Goal: Communication & Community: Answer question/provide support

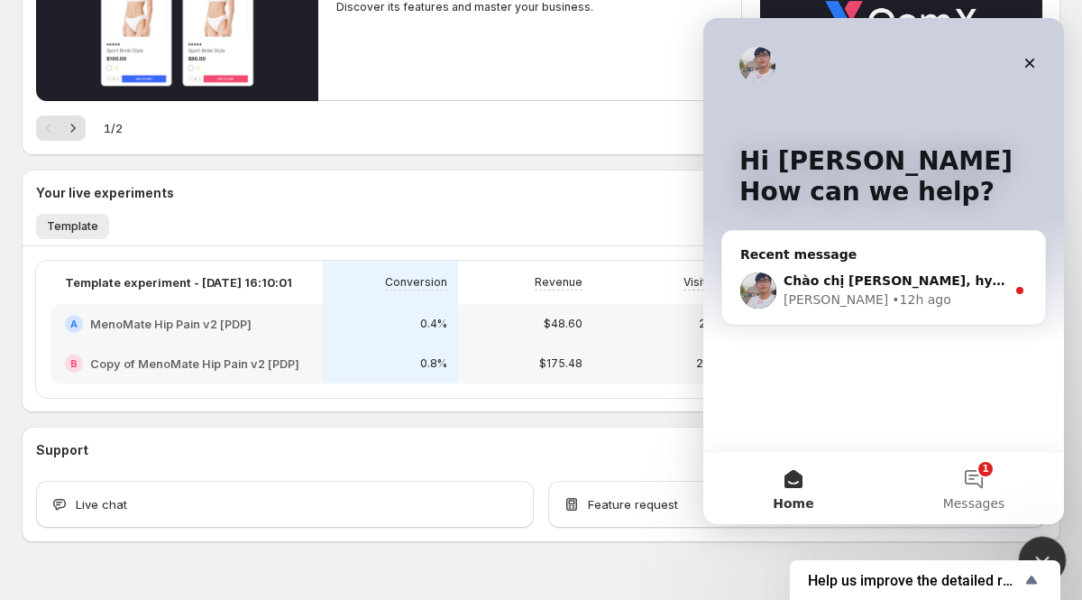
click at [1041, 539] on div "Close Intercom Messenger" at bounding box center [1039, 557] width 43 height 43
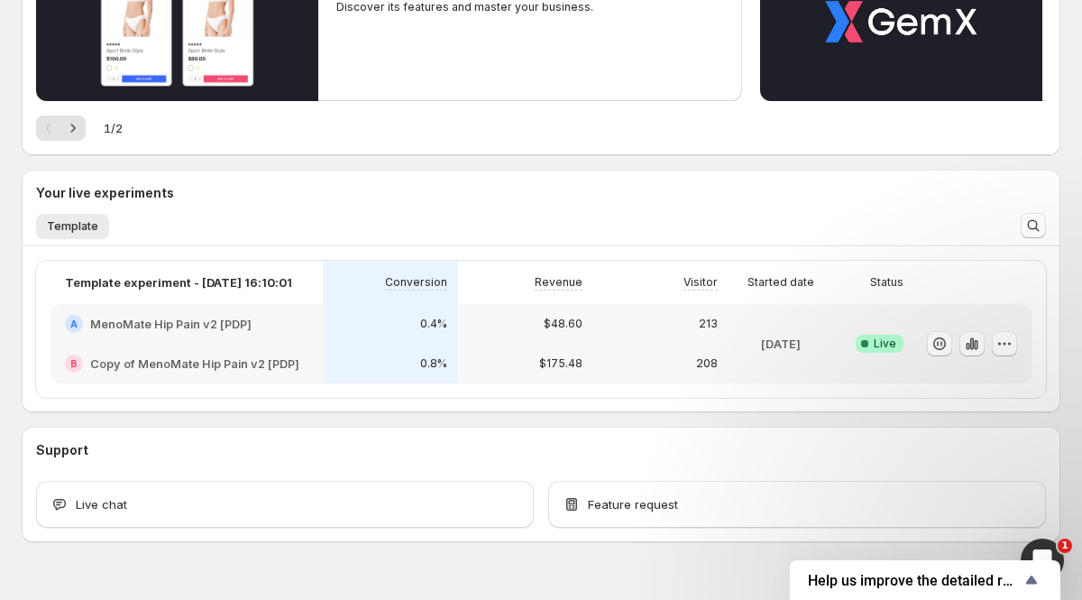
click at [599, 322] on div "213" at bounding box center [660, 324] width 135 height 40
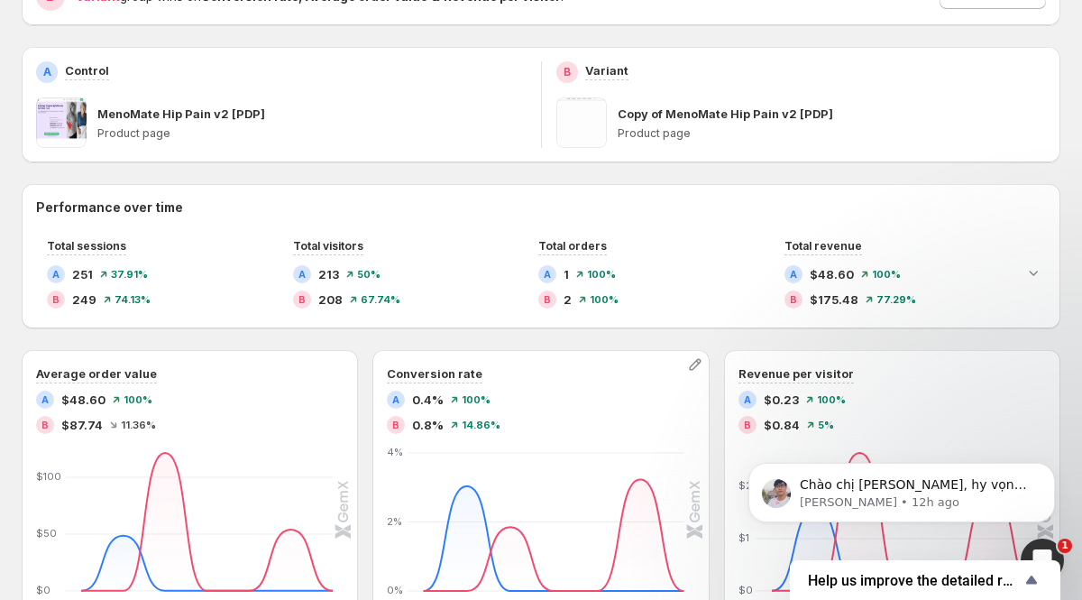
scroll to position [189, 0]
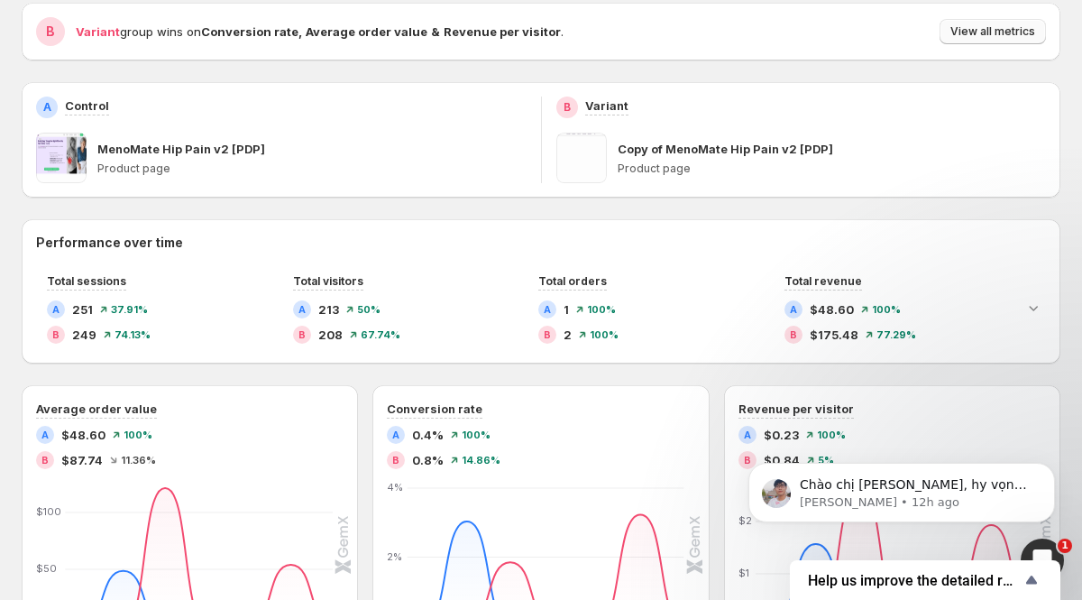
click at [999, 26] on span "View all metrics" at bounding box center [992, 31] width 85 height 14
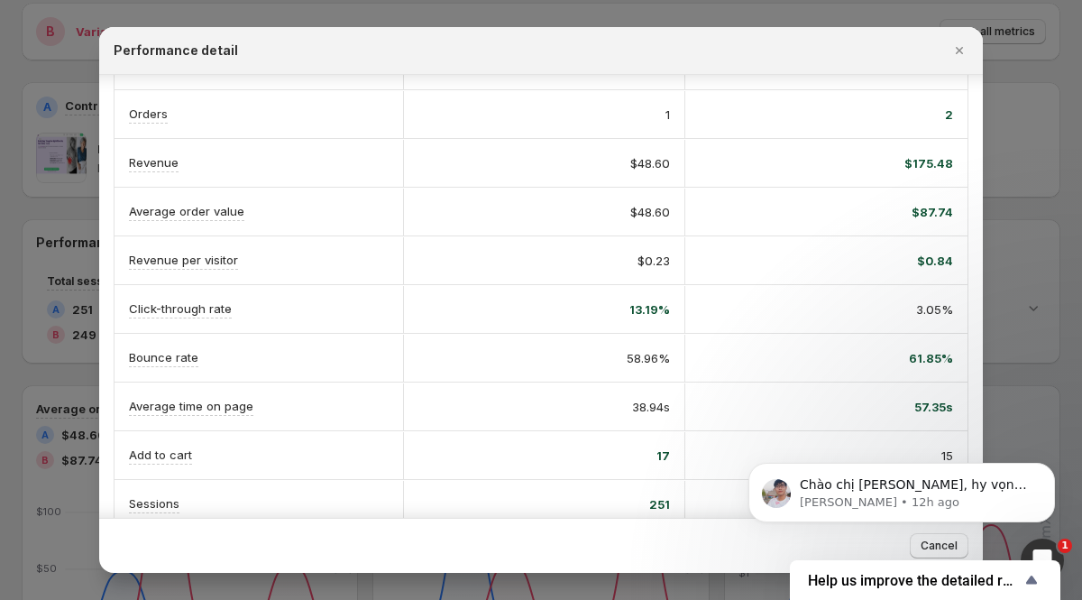
scroll to position [208, 0]
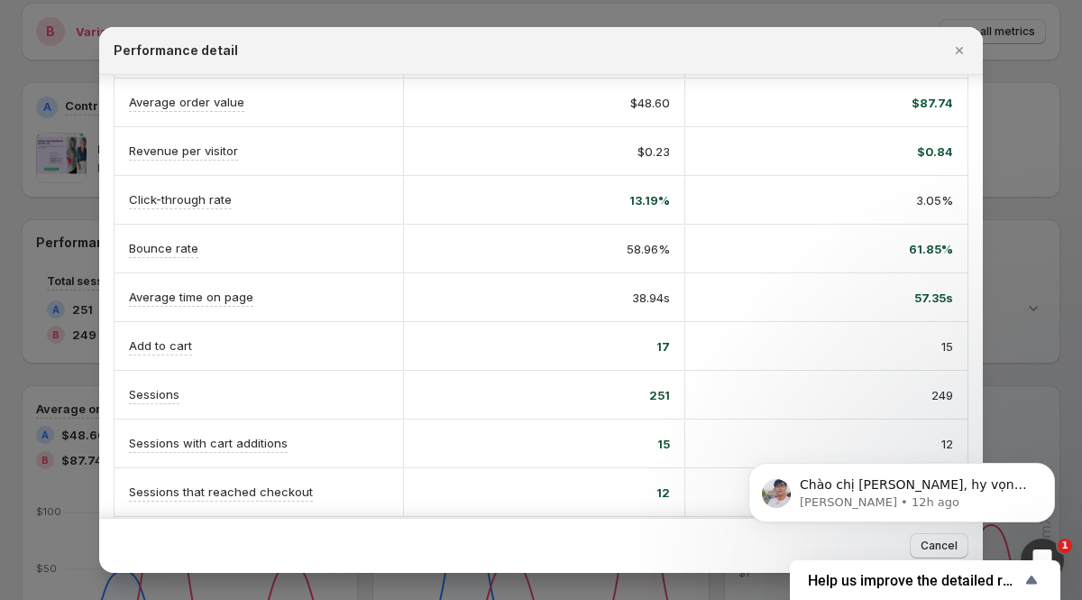
click at [1026, 208] on div at bounding box center [541, 300] width 1082 height 600
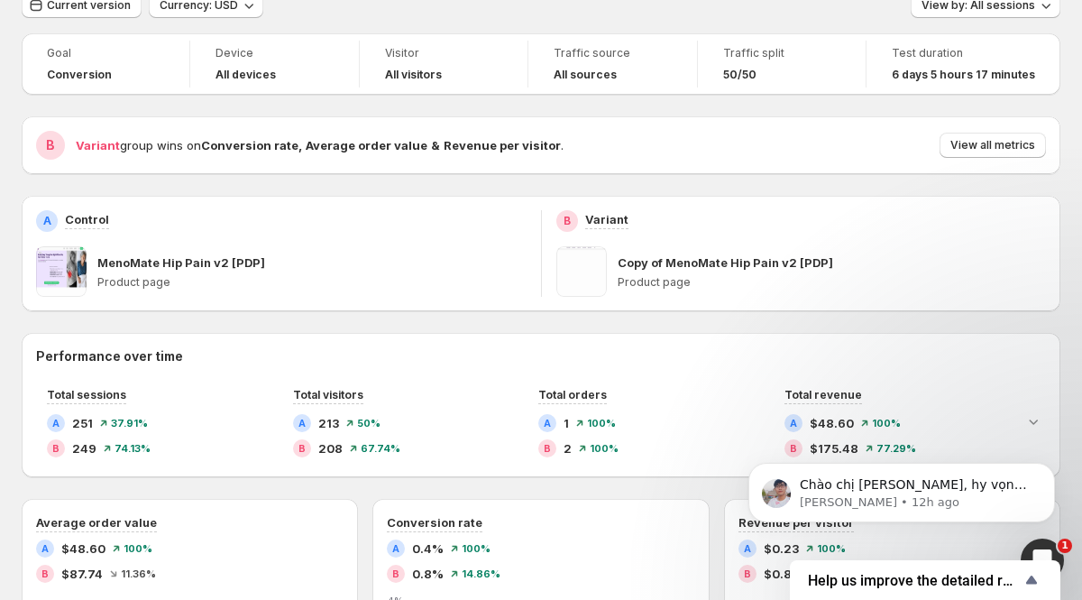
scroll to position [0, 0]
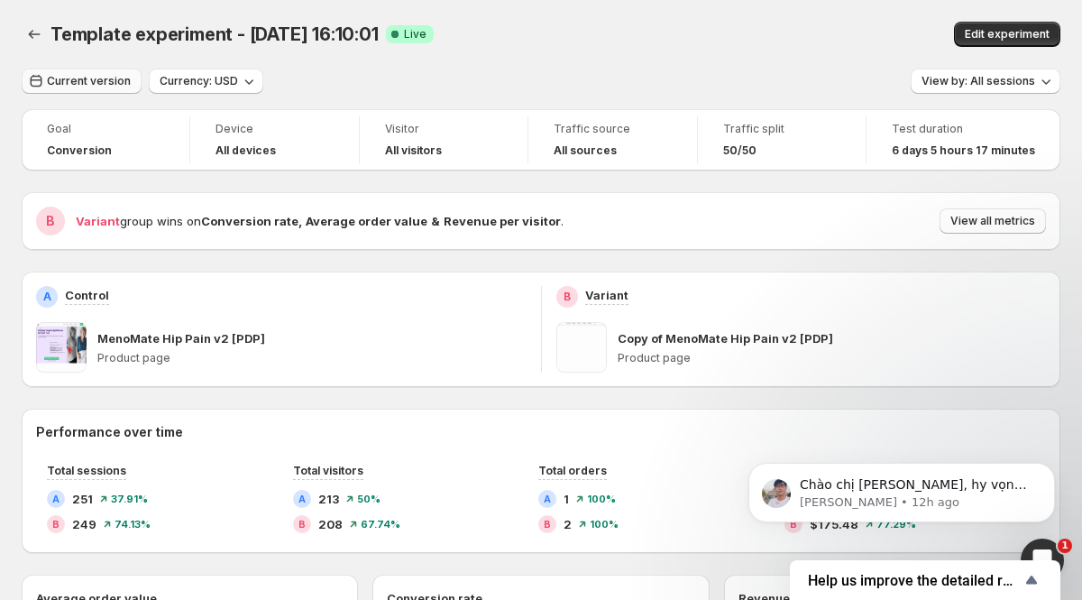
click at [106, 84] on span "Current version" at bounding box center [89, 81] width 84 height 14
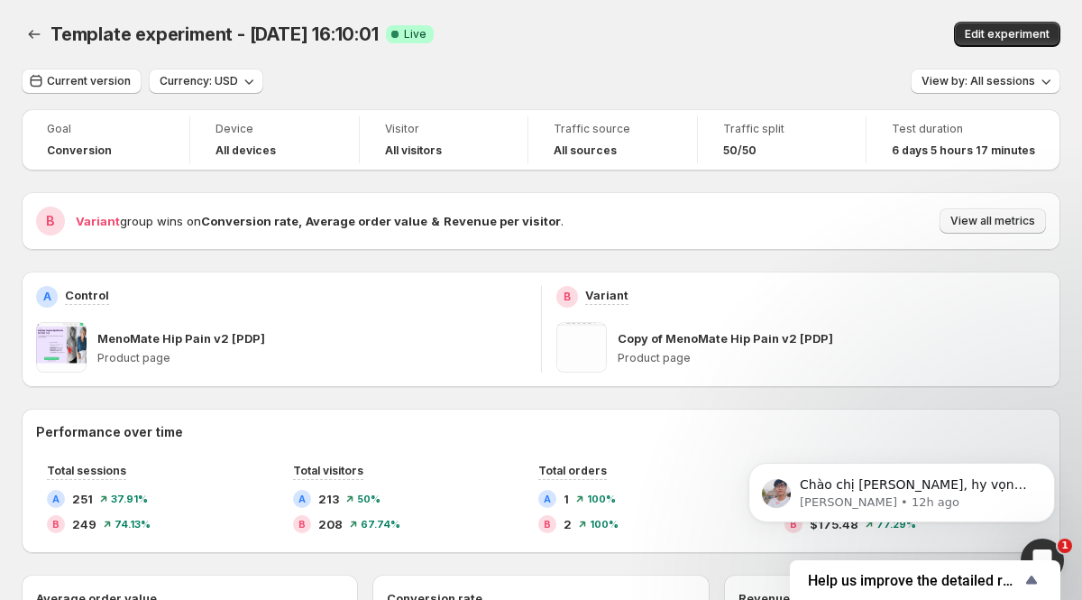
click at [982, 218] on span "View all metrics" at bounding box center [992, 221] width 85 height 14
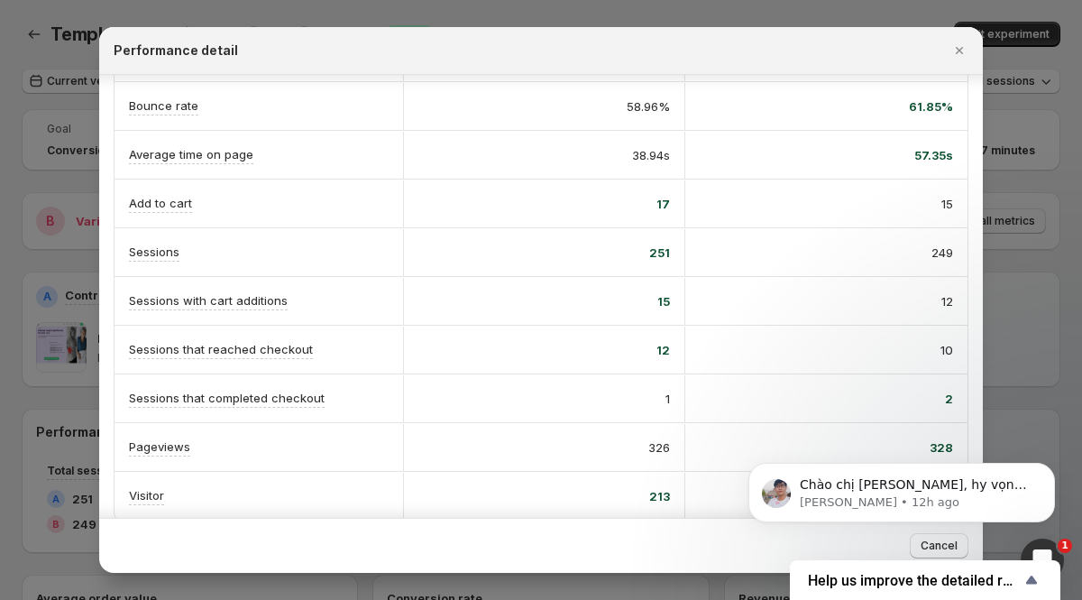
scroll to position [368, 0]
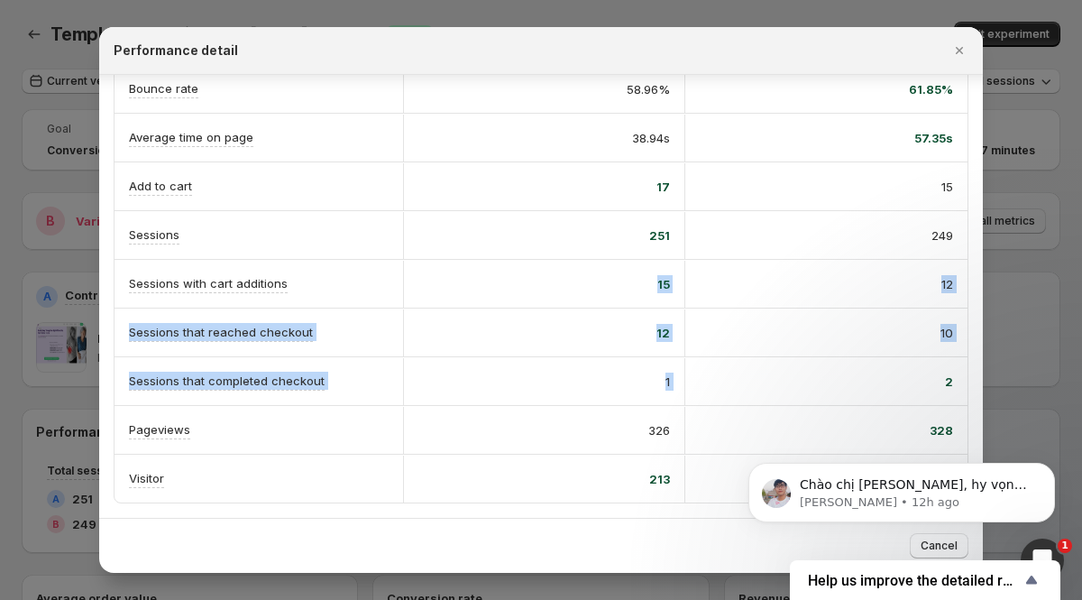
drag, startPoint x: 614, startPoint y: 269, endPoint x: 847, endPoint y: 388, distance: 261.3
click at [847, 388] on div "A Control B Variant Conversion rate Info Goal 27.91% probability to win 0.4% 72…" at bounding box center [541, 112] width 853 height 780
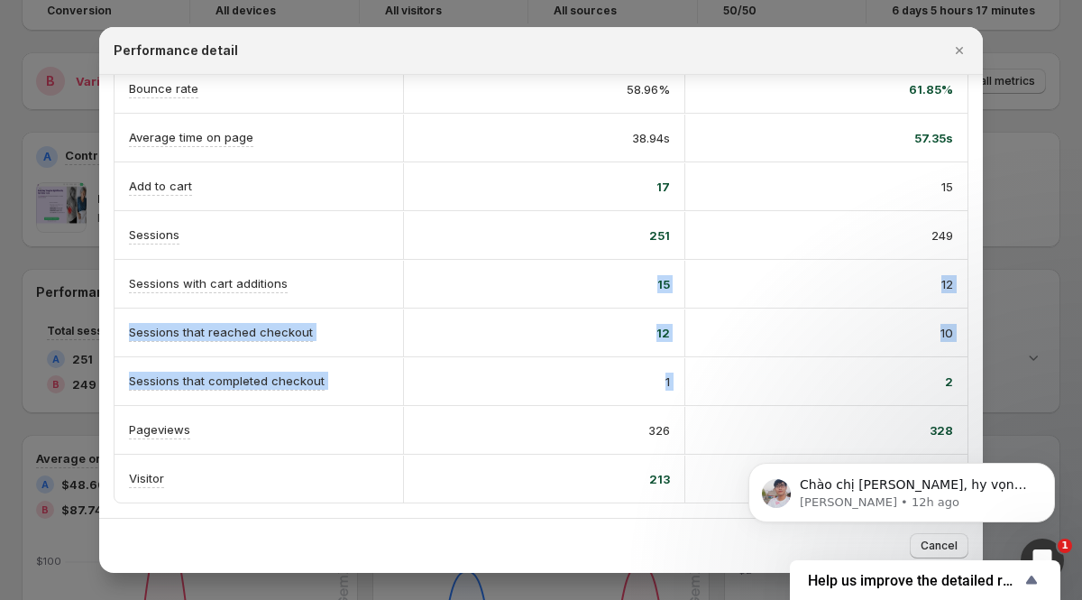
scroll to position [142, 0]
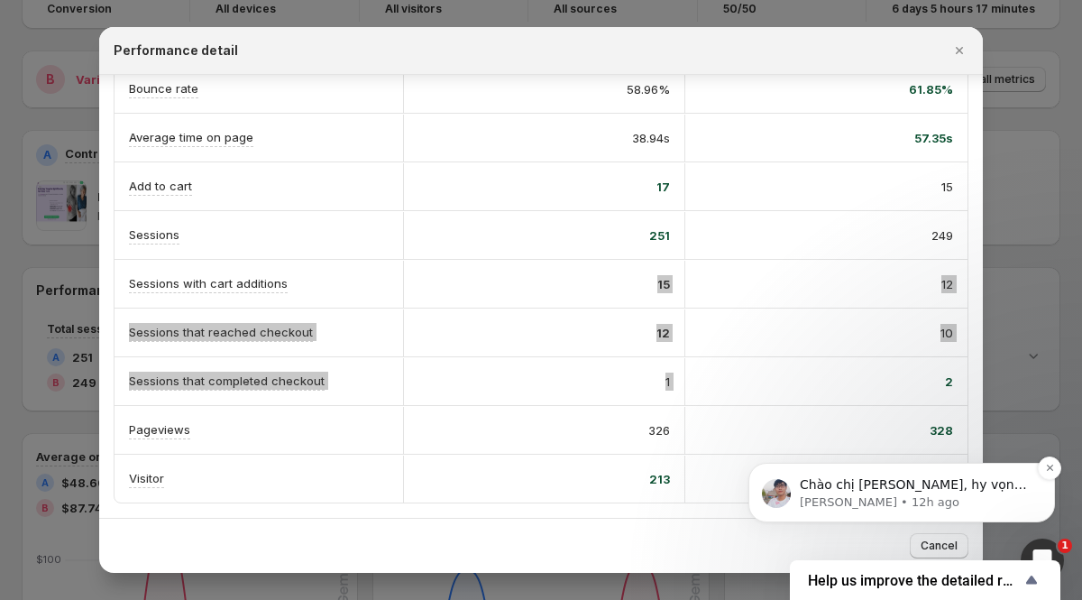
click at [1016, 500] on p "[PERSON_NAME] • 12h ago" at bounding box center [916, 502] width 233 height 16
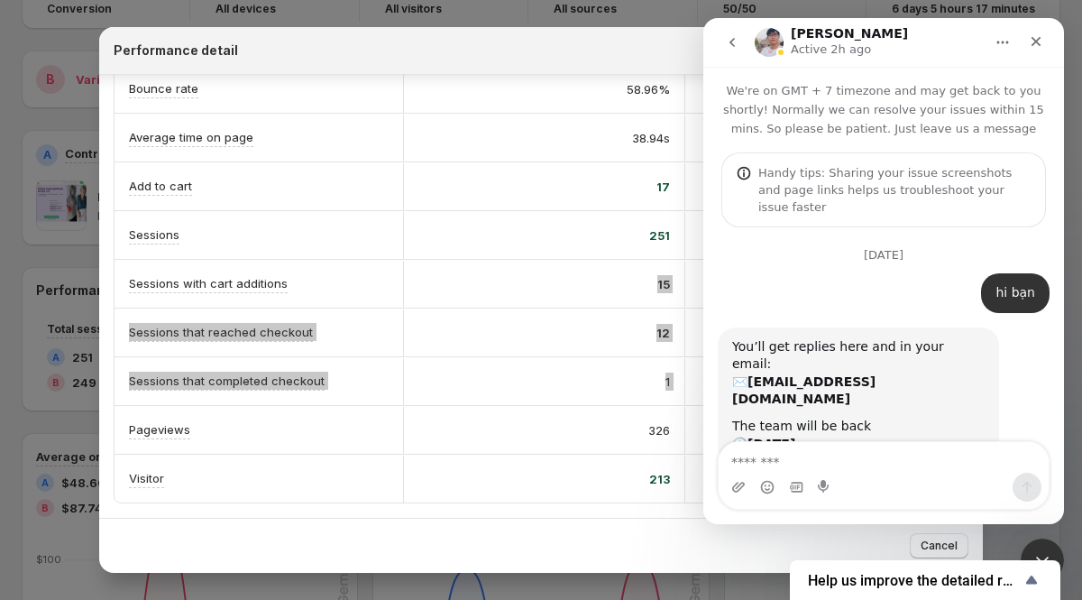
scroll to position [188, 0]
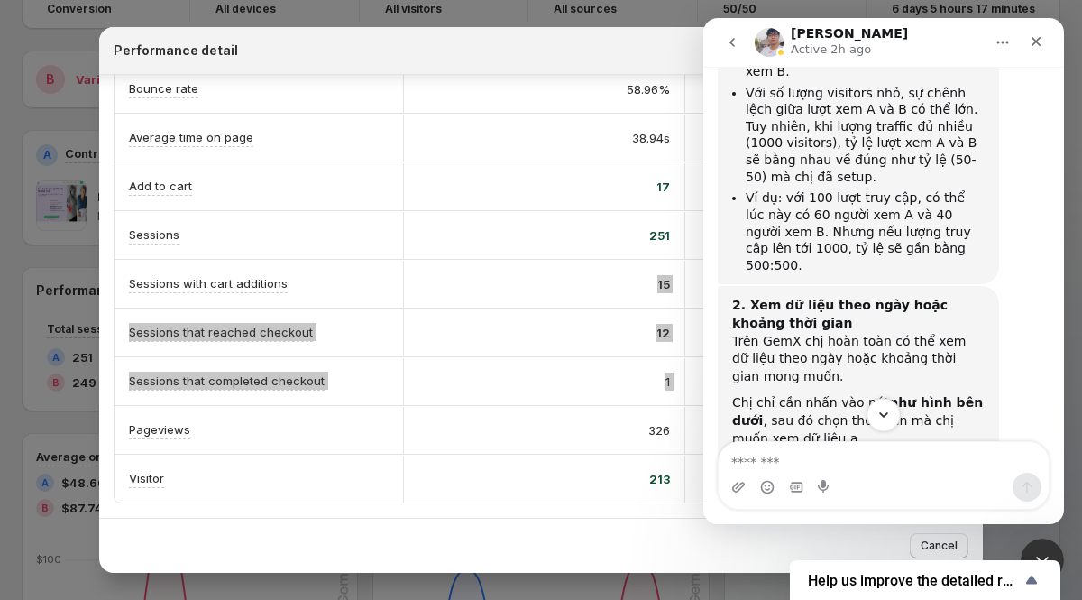
click at [884, 414] on icon "Scroll to bottom" at bounding box center [883, 415] width 16 height 16
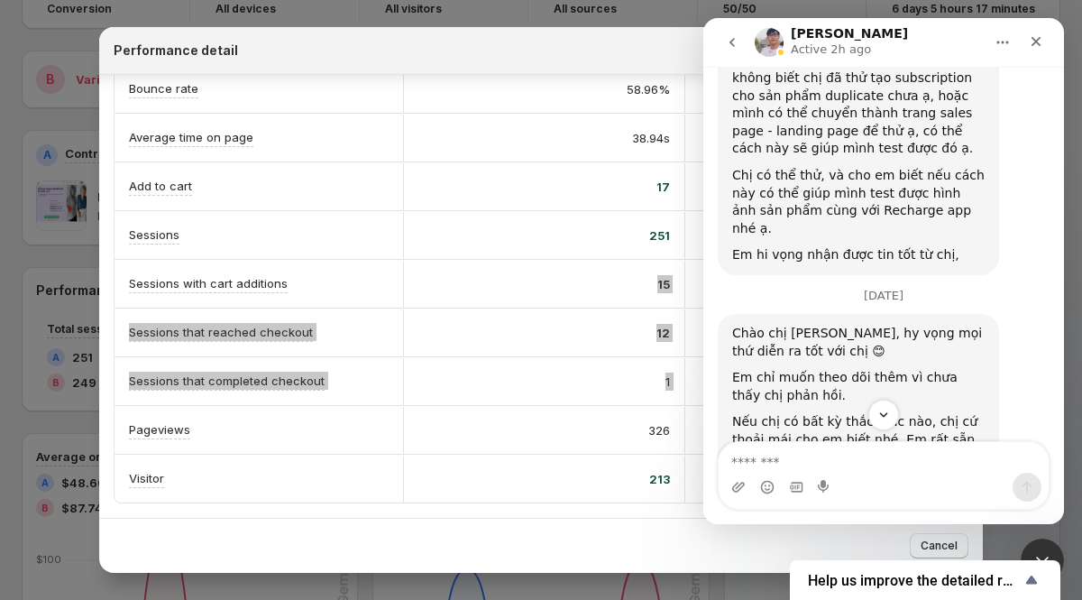
scroll to position [9497, 0]
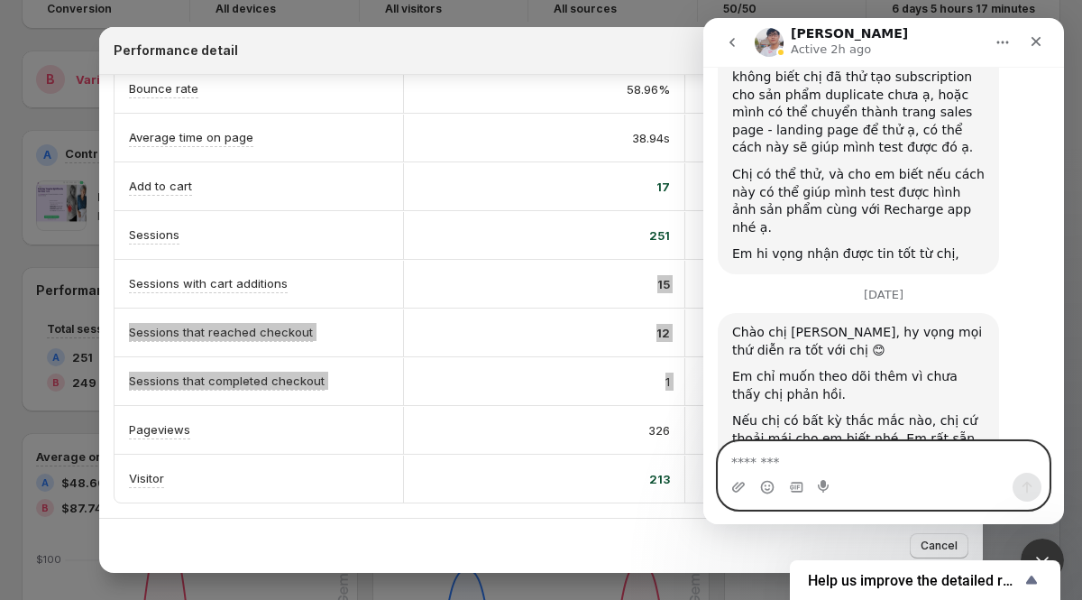
click at [832, 454] on textarea "Message…" at bounding box center [884, 457] width 330 height 31
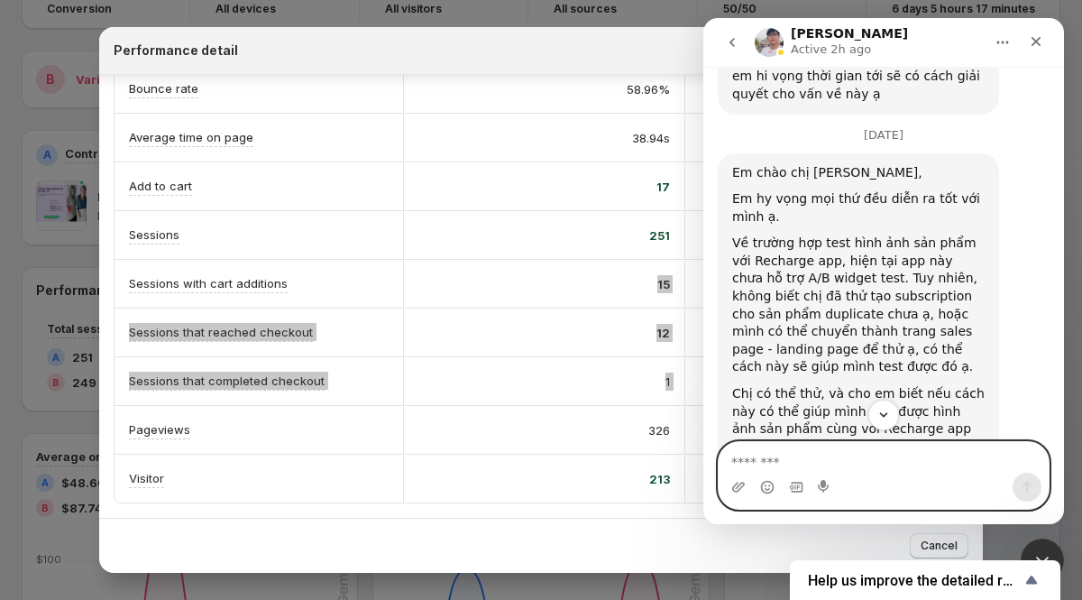
scroll to position [9274, 0]
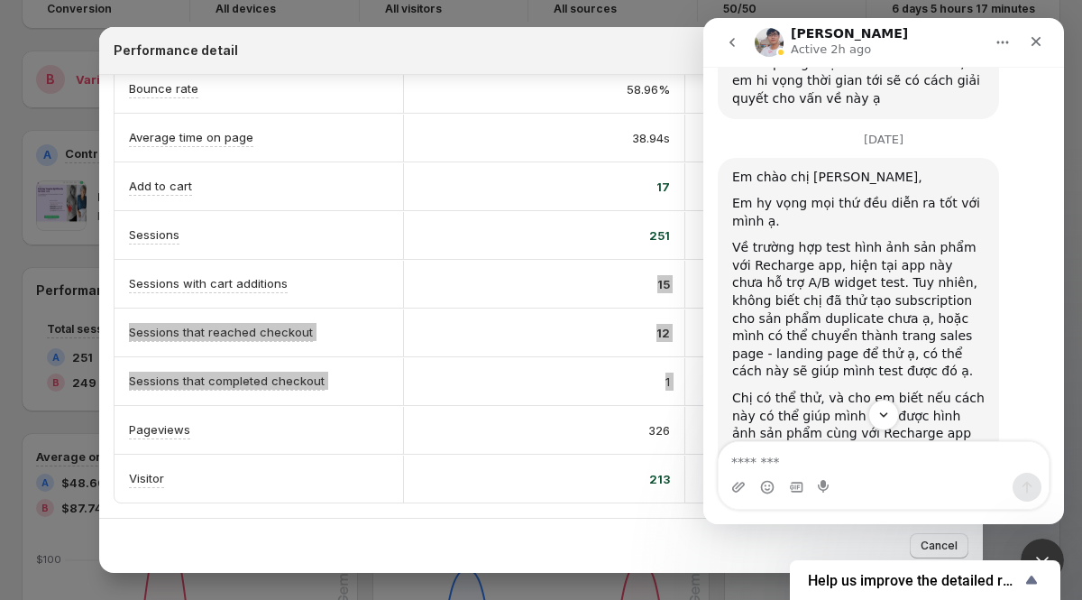
click at [829, 389] on div "Chị có thể thử, và cho em biết nếu cách này có thể giúp mình test được hình ảnh…" at bounding box center [858, 424] width 252 height 70
click at [822, 469] on div "Em hi vọng nhận được tin tốt từ chị," at bounding box center [858, 478] width 252 height 18
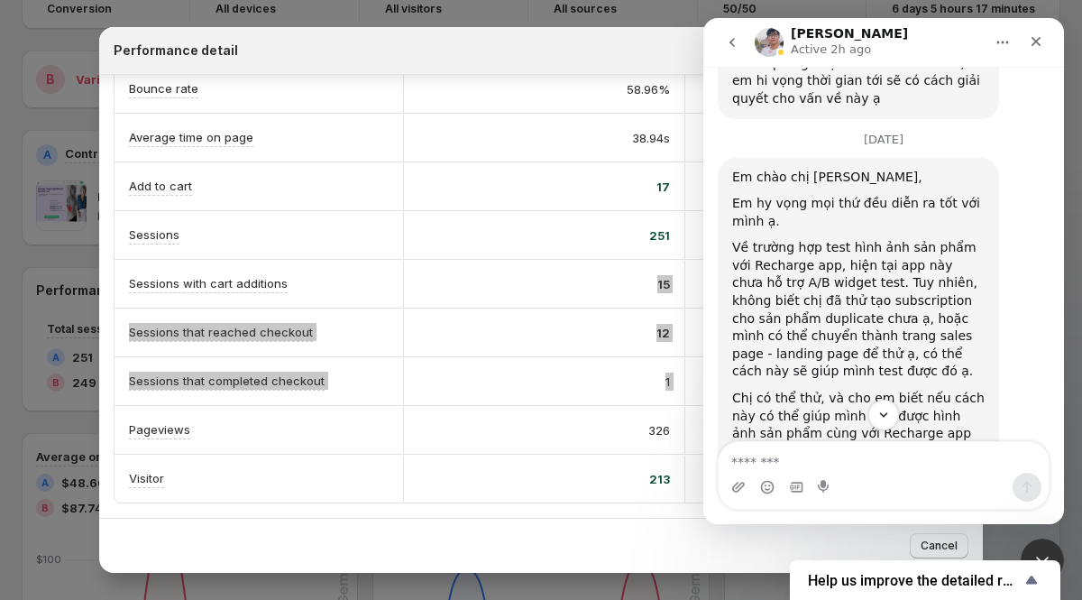
click at [822, 469] on div "Em hi vọng nhận được tin tốt từ chị," at bounding box center [858, 478] width 252 height 18
click at [803, 389] on div "Chị có thể thử, và cho em biết nếu cách này có thể giúp mình test được hình ảnh…" at bounding box center [858, 424] width 252 height 70
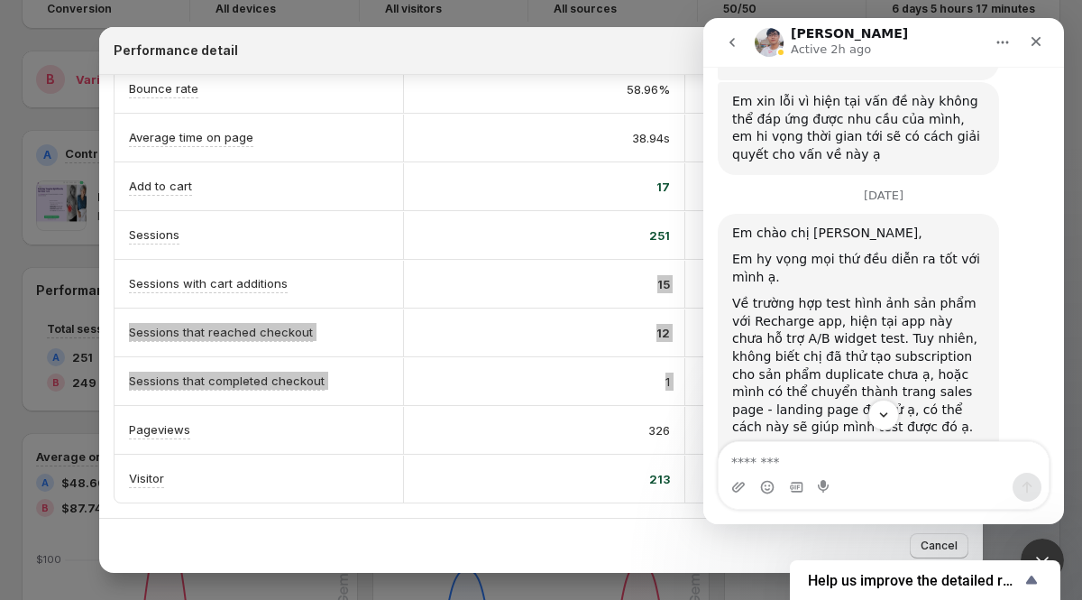
scroll to position [9223, 0]
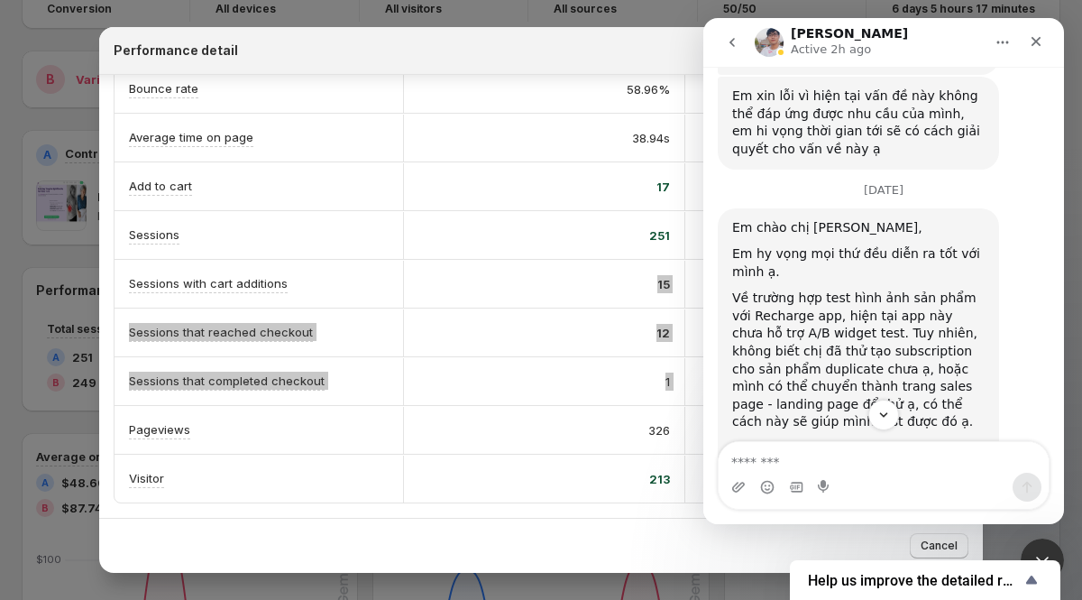
click at [765, 289] on div "Về trường hợp test hình ảnh sản phẩm với Recharge app, hiện tại app này chưa hỗ…" at bounding box center [858, 360] width 252 height 142
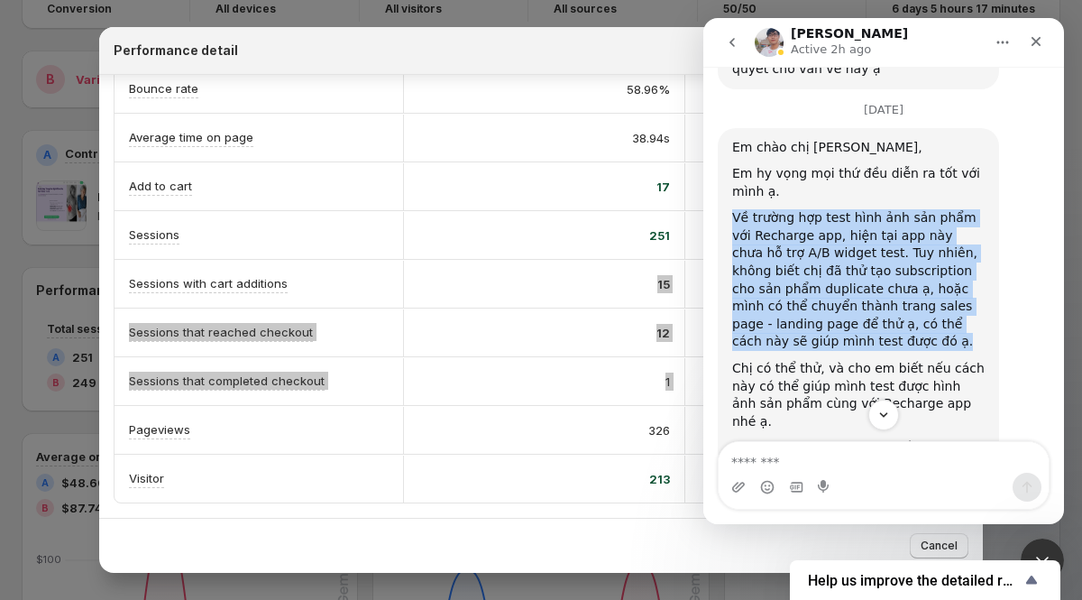
scroll to position [9304, 0]
click at [767, 208] on div "Về trường hợp test hình ảnh sản phẩm với Recharge app, hiện tại app này chưa hỗ…" at bounding box center [858, 279] width 252 height 142
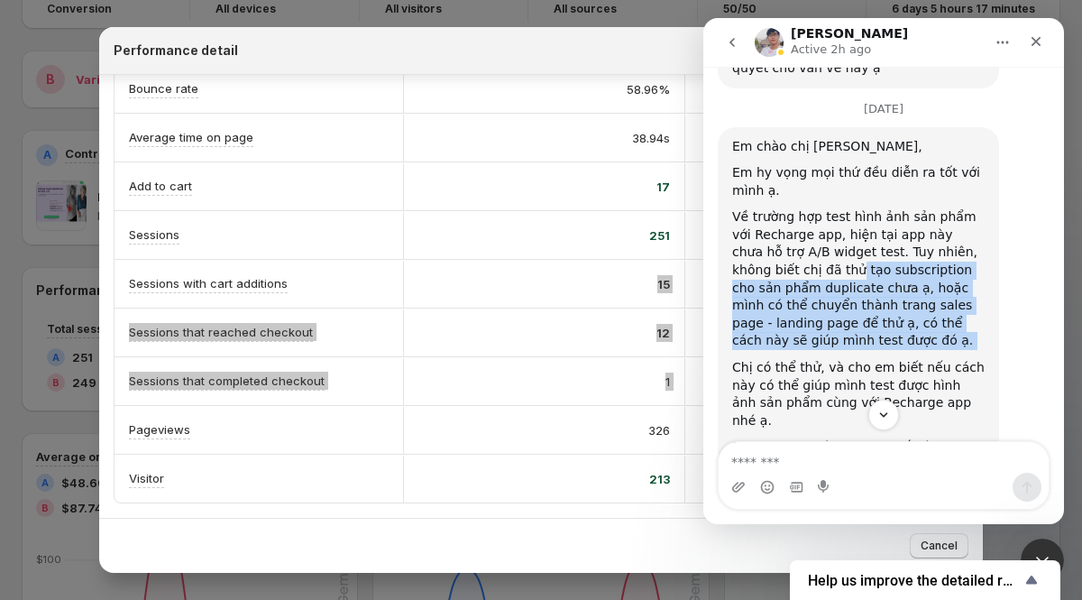
drag, startPoint x: 767, startPoint y: 157, endPoint x: 806, endPoint y: 232, distance: 84.3
click at [806, 232] on div "Em chào chị [PERSON_NAME], Em hy vọng mọi thứ đều diễn ra tốt với mình ạ. Về tr…" at bounding box center [858, 297] width 252 height 319
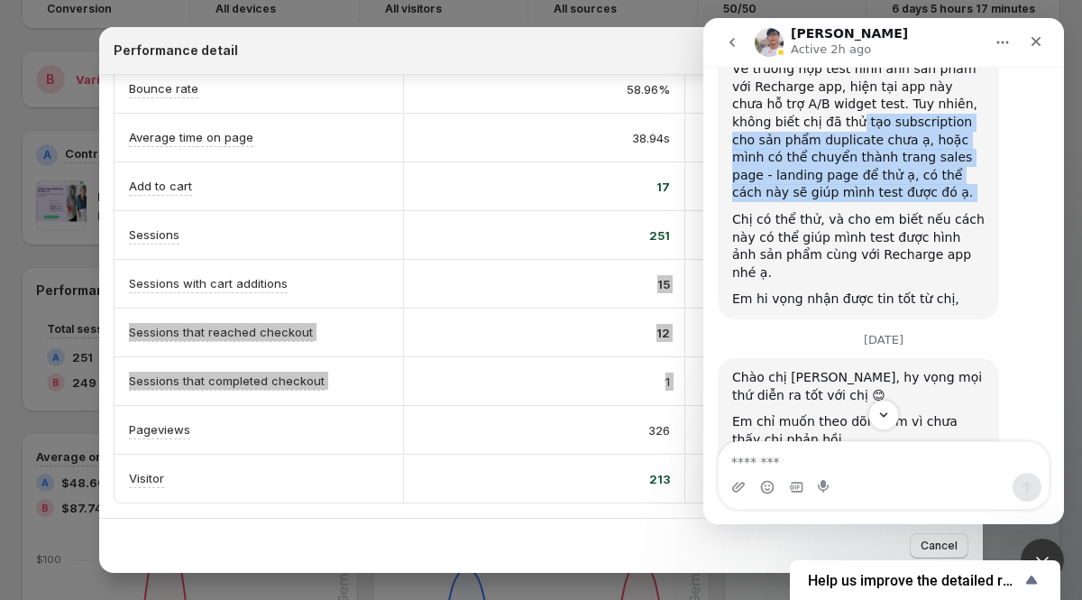
click at [802, 211] on div "Chị có thể thử, và cho em biết nếu cách này có thể giúp mình test được hình ảnh…" at bounding box center [858, 246] width 252 height 70
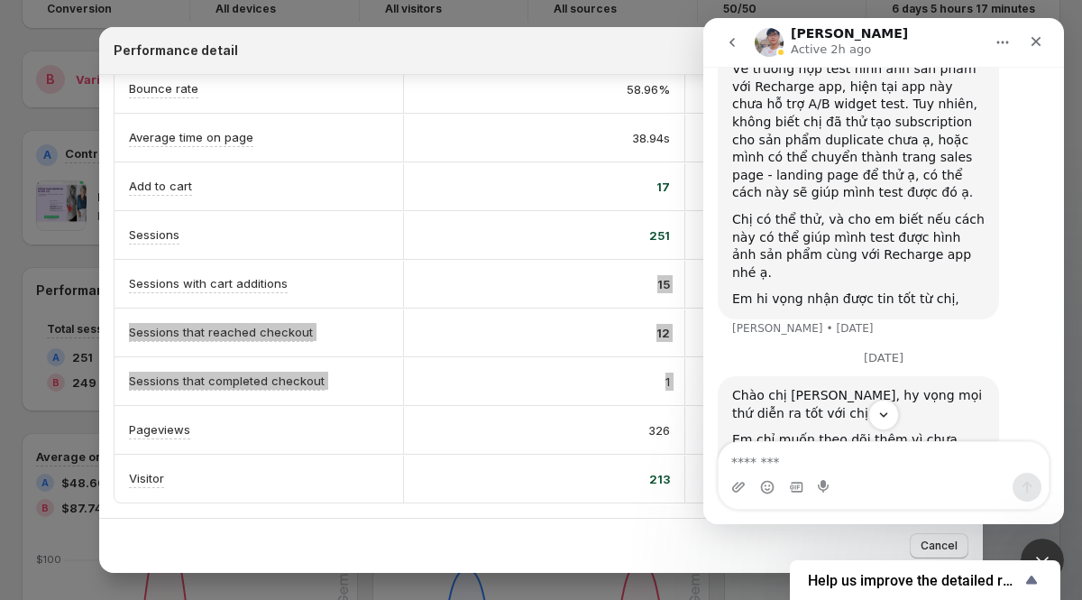
click at [802, 211] on div "Chị có thể thử, và cho em biết nếu cách này có thể giúp mình test được hình ảnh…" at bounding box center [858, 246] width 252 height 70
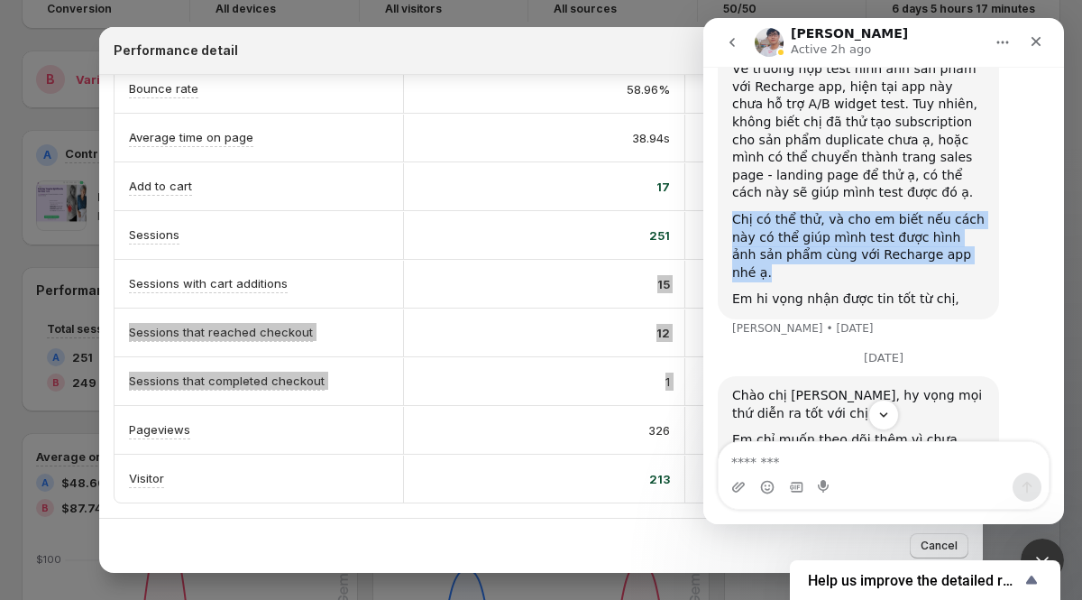
scroll to position [9515, 0]
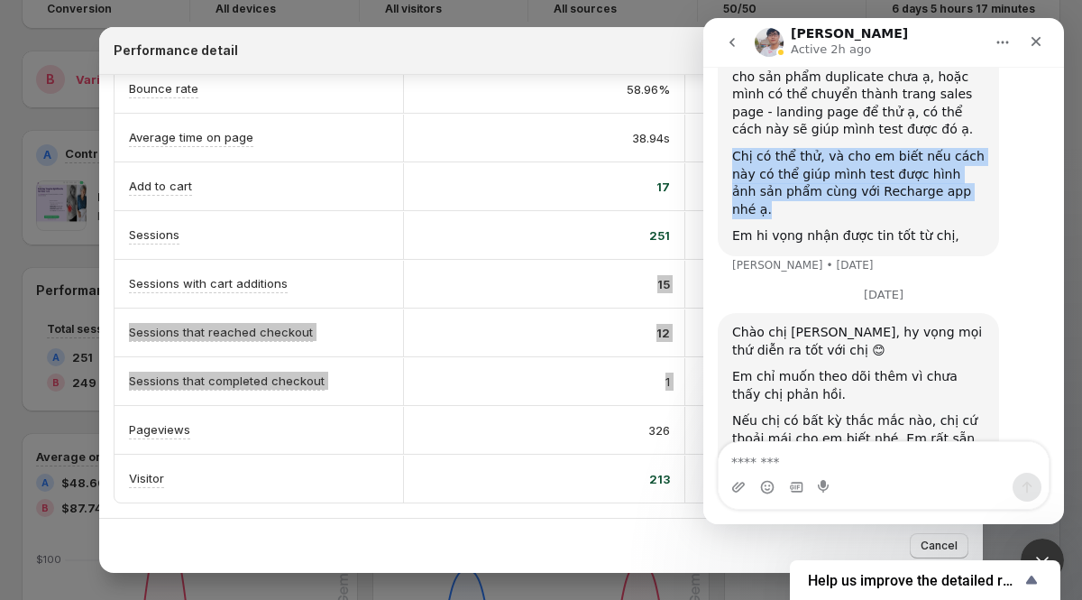
click at [809, 412] on div "Nếu chị có bất kỳ thắc mắc nào, chị cứ thoải mái cho em biết nhé. Em rất sẵn lò…" at bounding box center [858, 438] width 252 height 53
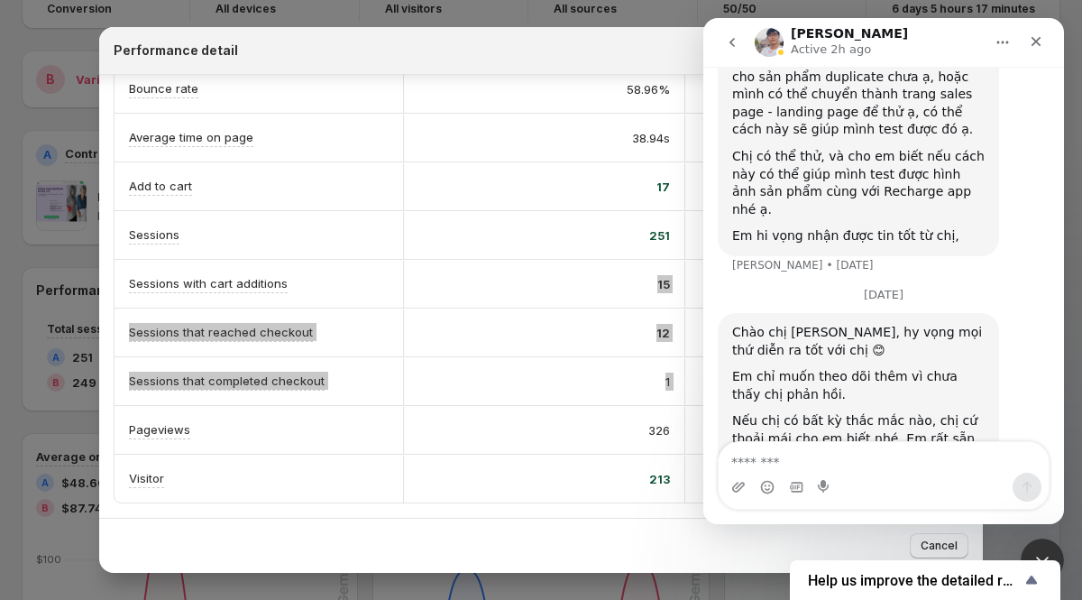
click at [809, 412] on div "Nếu chị có bất kỳ thắc mắc nào, chị cứ thoải mái cho em biết nhé. Em rất sẵn lò…" at bounding box center [858, 438] width 252 height 53
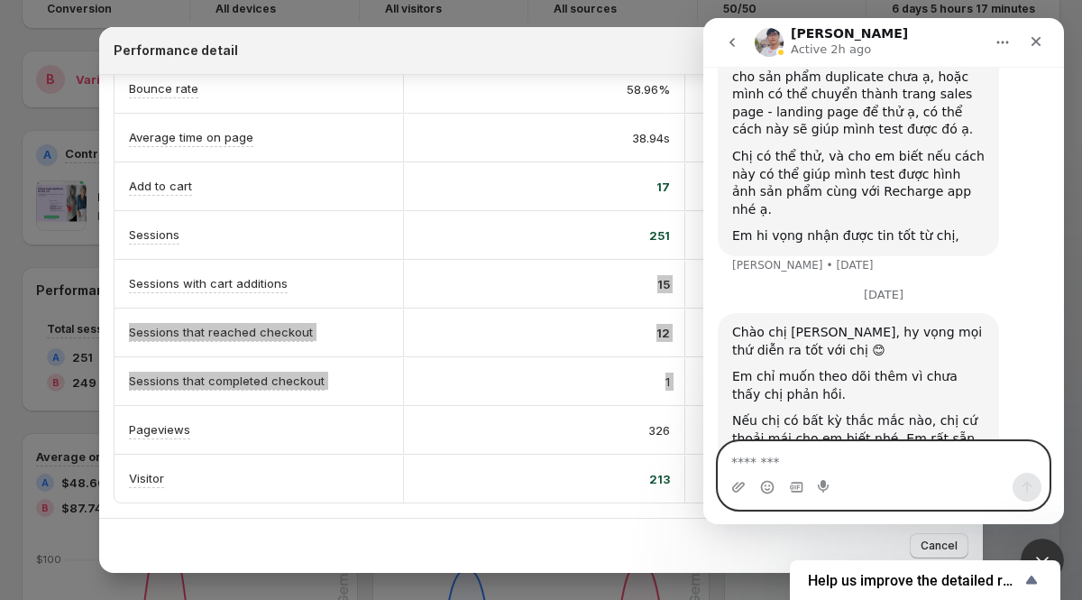
click at [820, 456] on textarea "Message…" at bounding box center [884, 457] width 330 height 31
type textarea "**********"
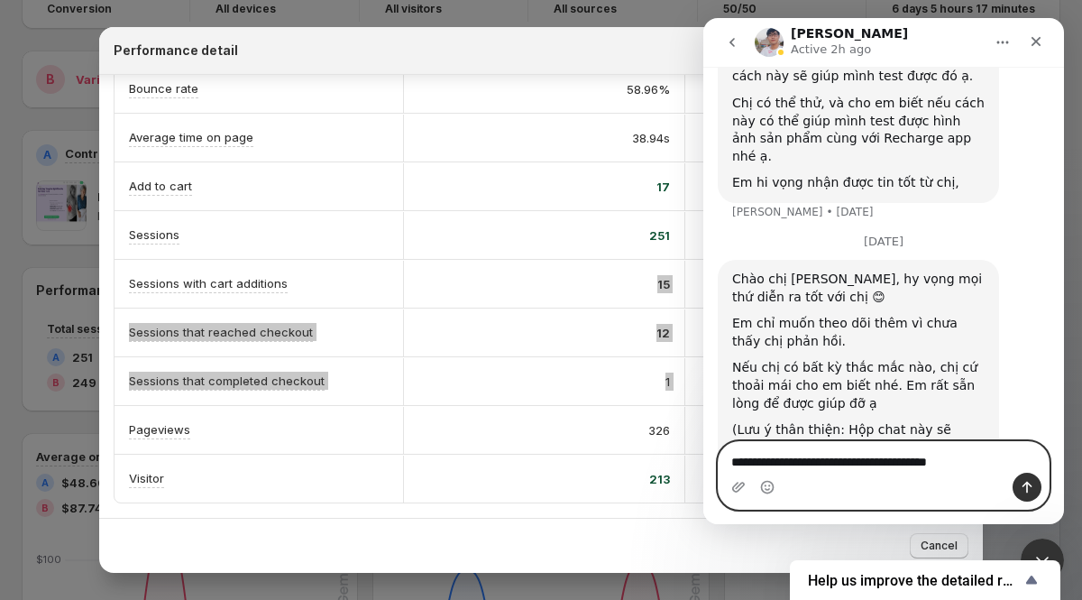
type textarea "**********"
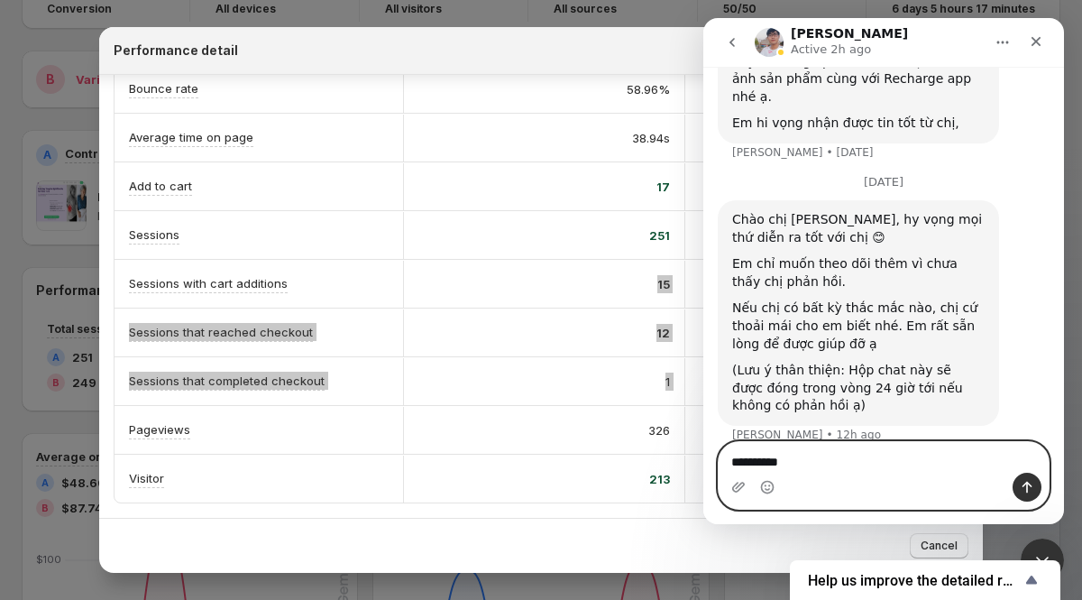
type textarea "**********"
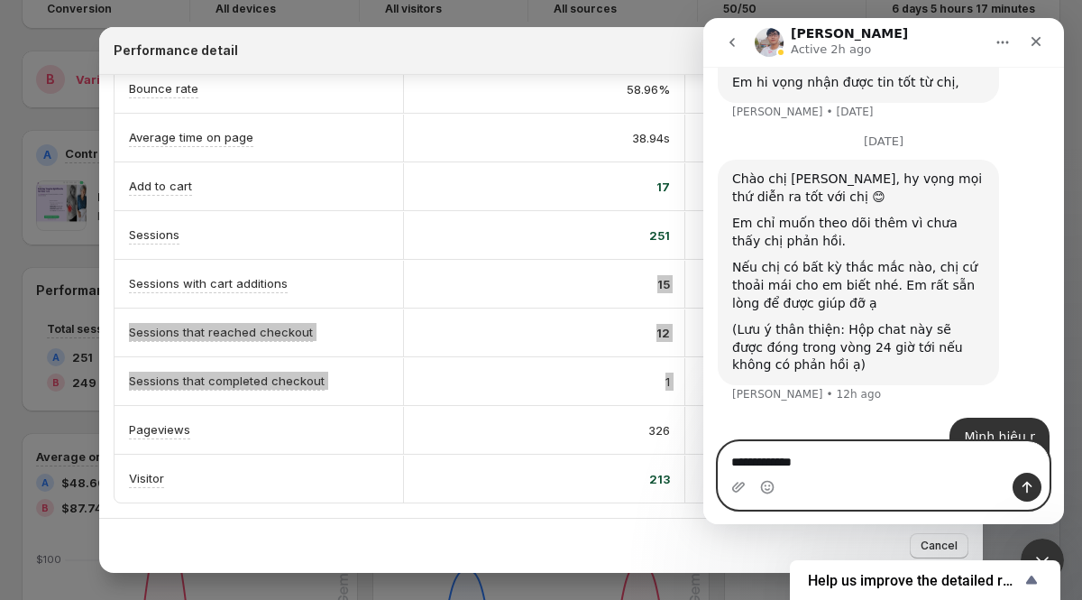
type textarea "**********"
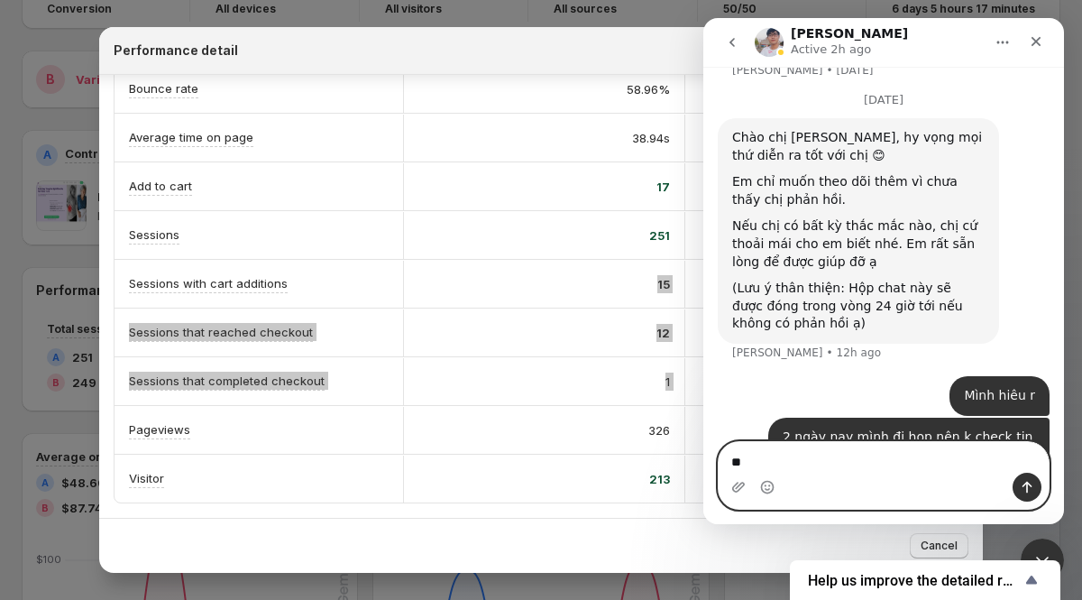
type textarea "*"
type textarea "**********"
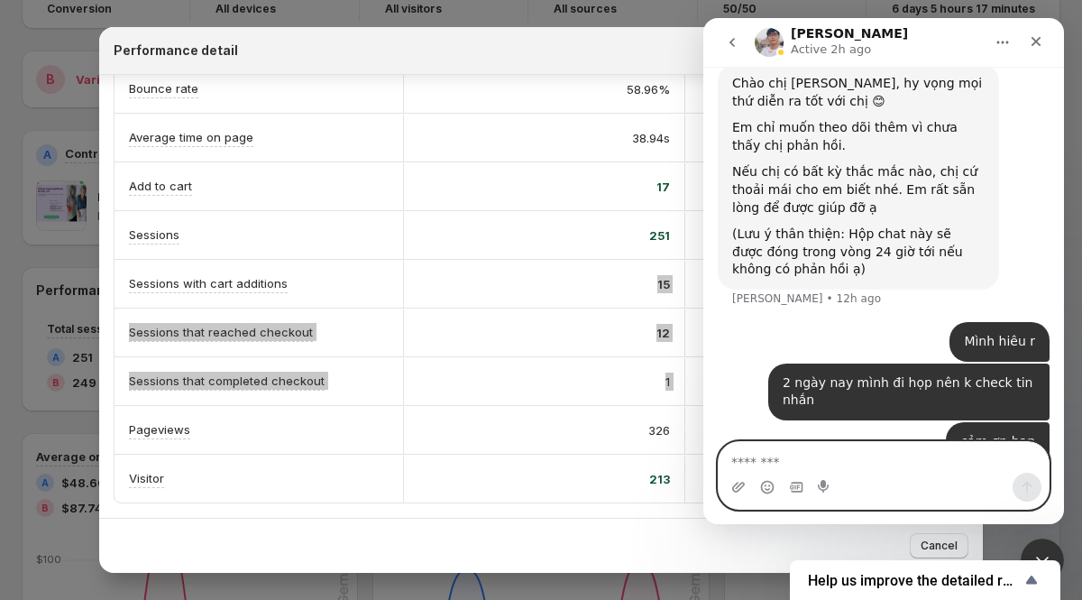
scroll to position [9739, 0]
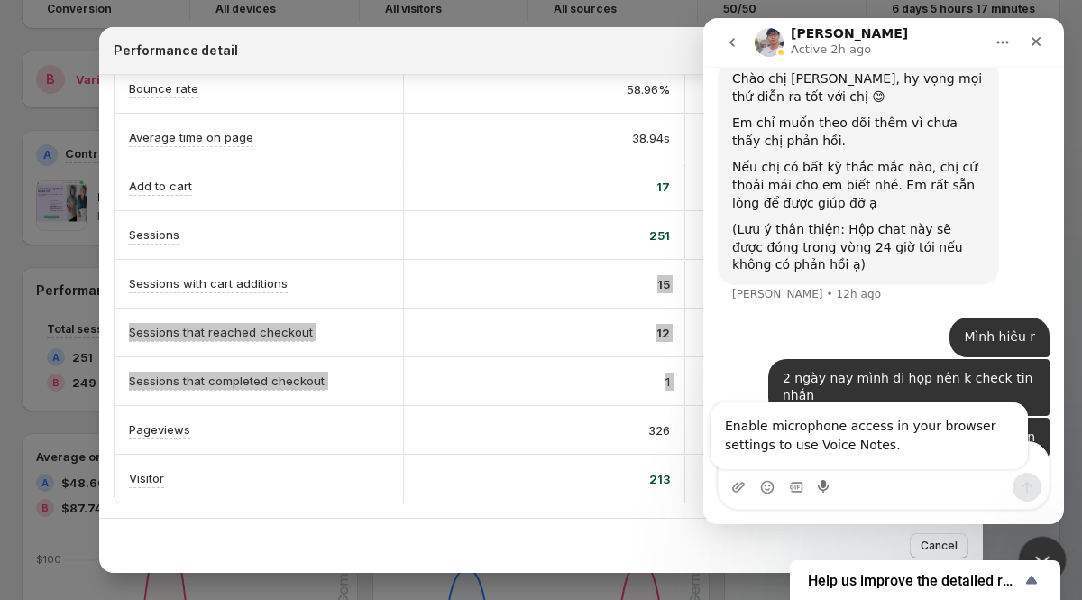
click at [1040, 546] on icon "Close Intercom Messenger" at bounding box center [1040, 557] width 22 height 22
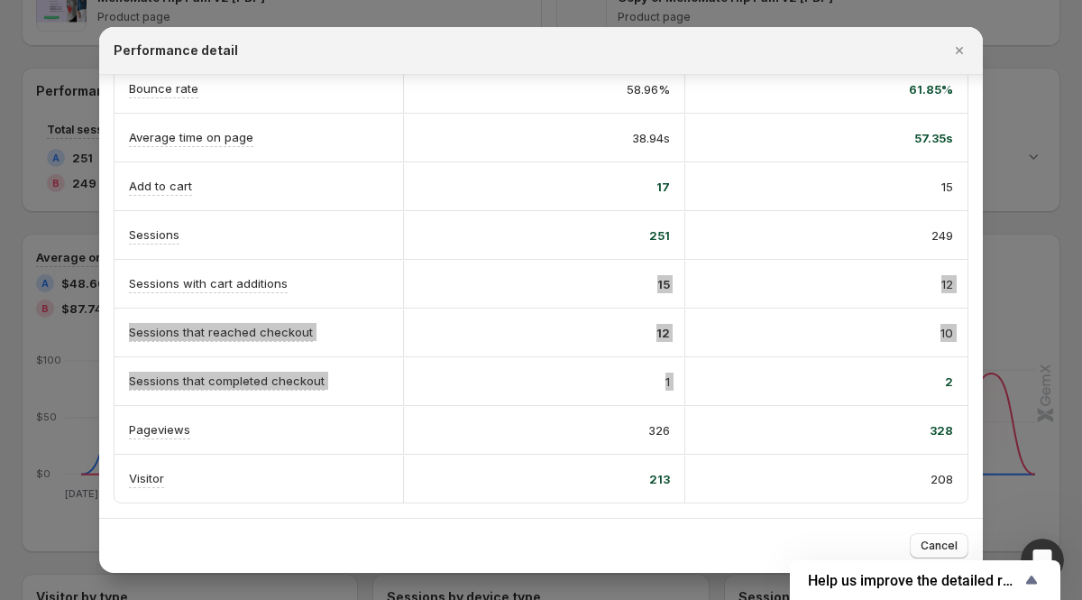
scroll to position [412, 0]
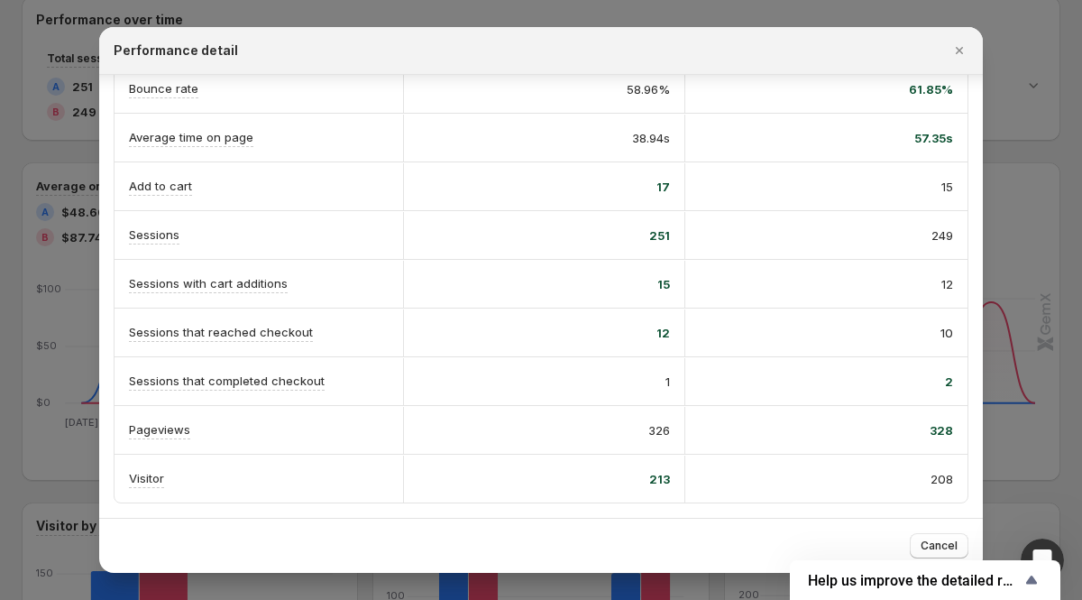
click at [637, 435] on div "326" at bounding box center [544, 430] width 252 height 18
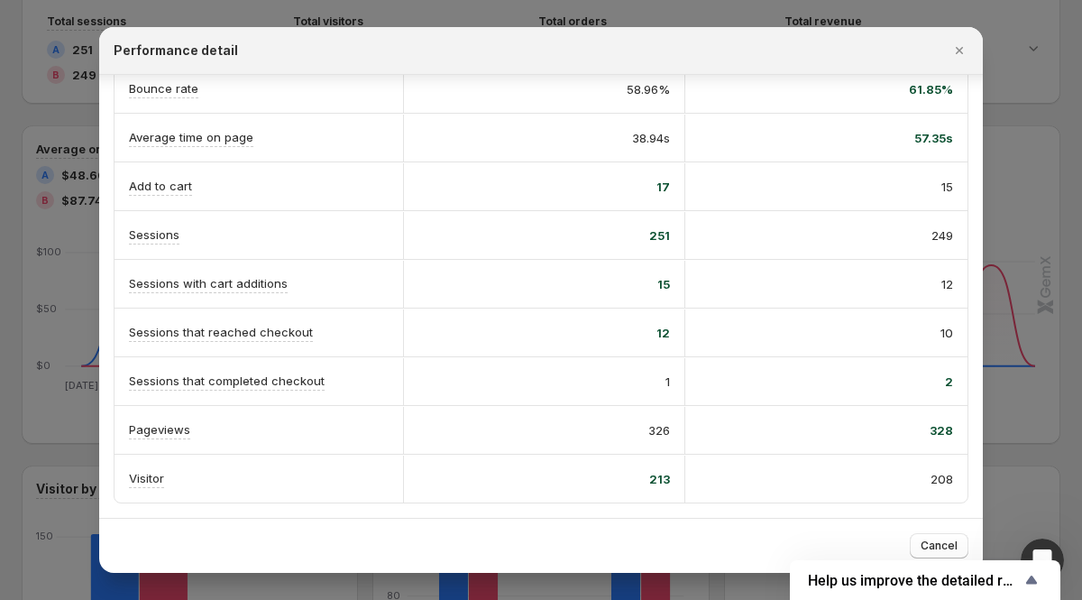
scroll to position [454, 0]
click at [957, 52] on icon "Close" at bounding box center [959, 50] width 7 height 7
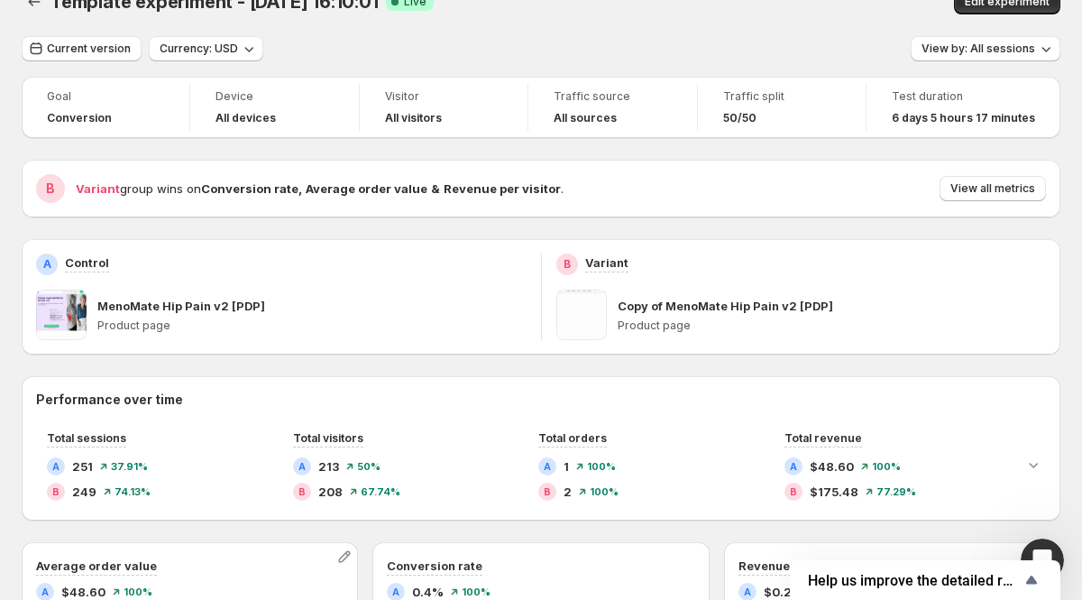
scroll to position [0, 0]
